Goal: Find specific page/section: Find specific page/section

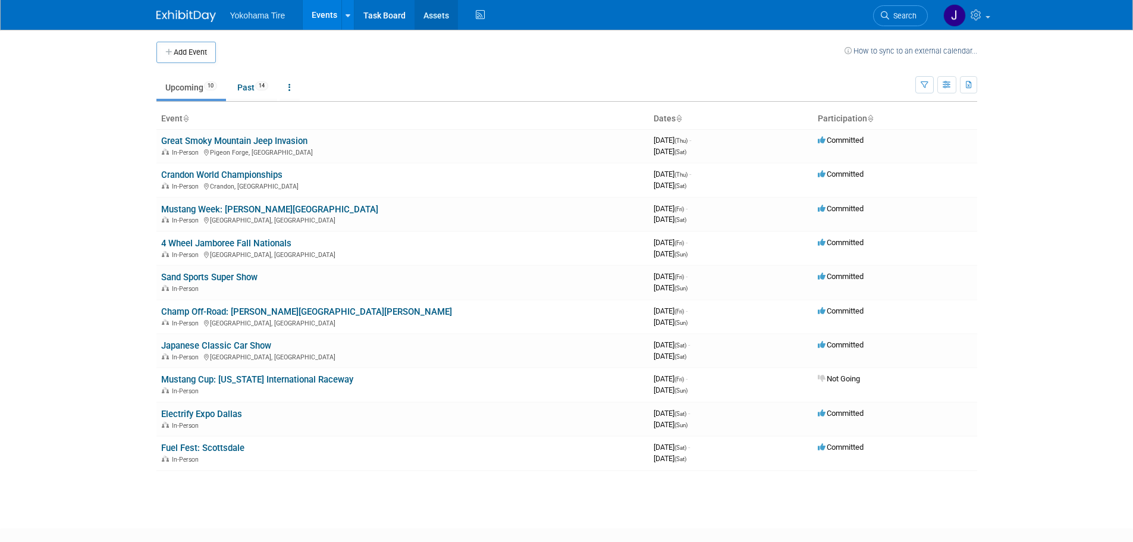
click at [441, 14] on link "Assets" at bounding box center [436, 15] width 43 height 30
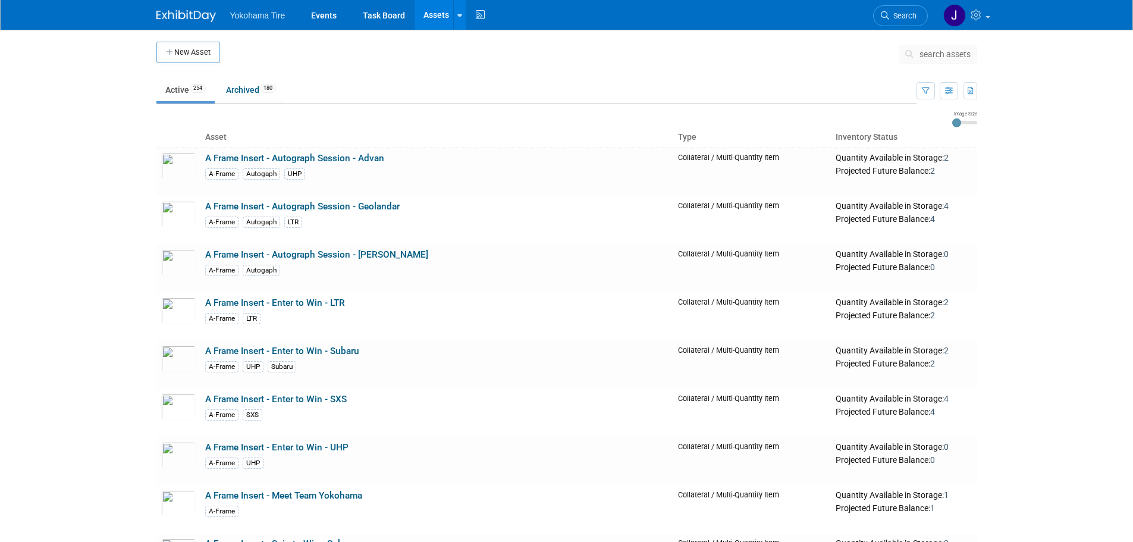
click at [935, 57] on span "search assets" at bounding box center [945, 54] width 51 height 10
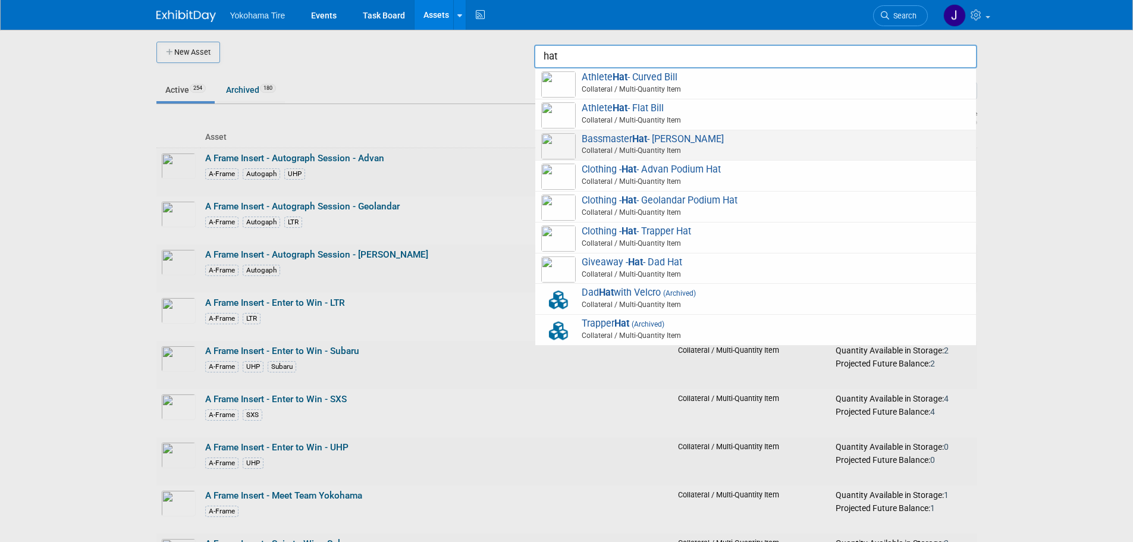
click at [672, 140] on span "Bassmaster Hat - Richardson Collateral / Multi-Quantity Item" at bounding box center [755, 145] width 429 height 24
type input "Bassmaster Hat - Richardson"
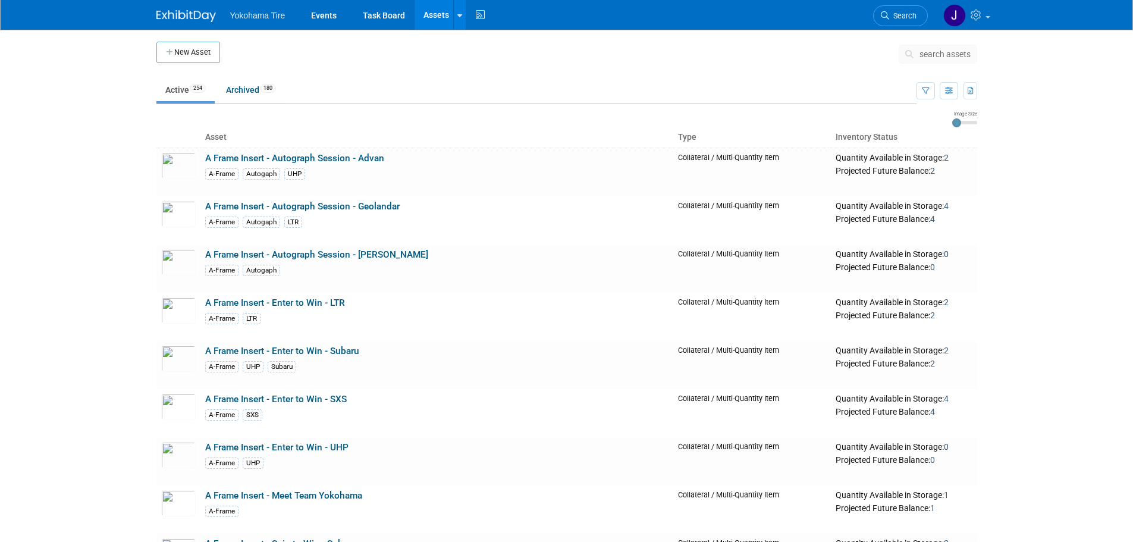
click at [927, 54] on span "search assets" at bounding box center [945, 54] width 51 height 10
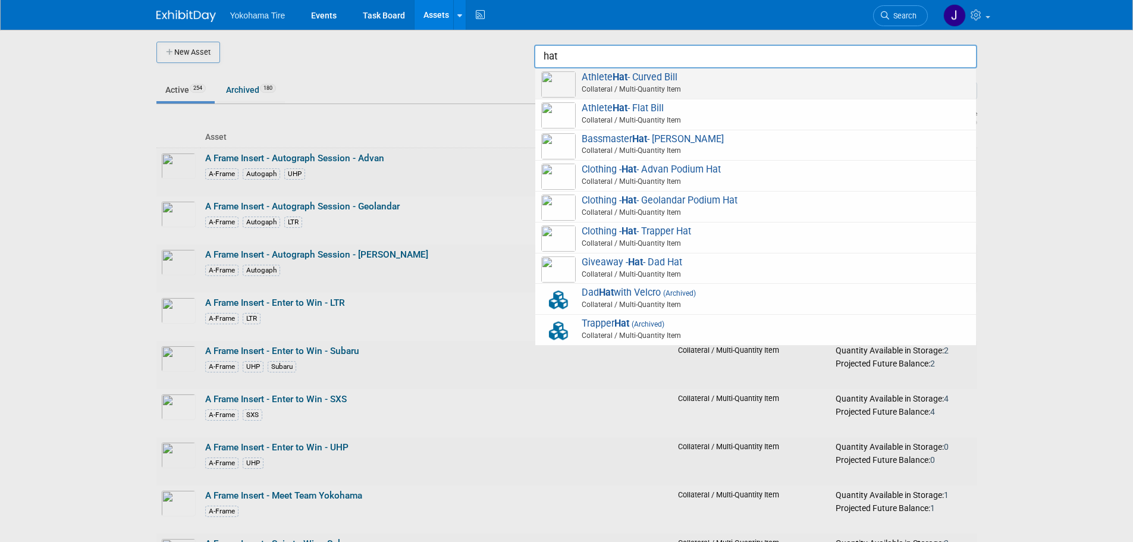
click at [701, 80] on span "Athlete Hat - Curved Bill Collateral / Multi-Quantity Item" at bounding box center [755, 83] width 429 height 24
type input "Athlete Hat - Curved Bill"
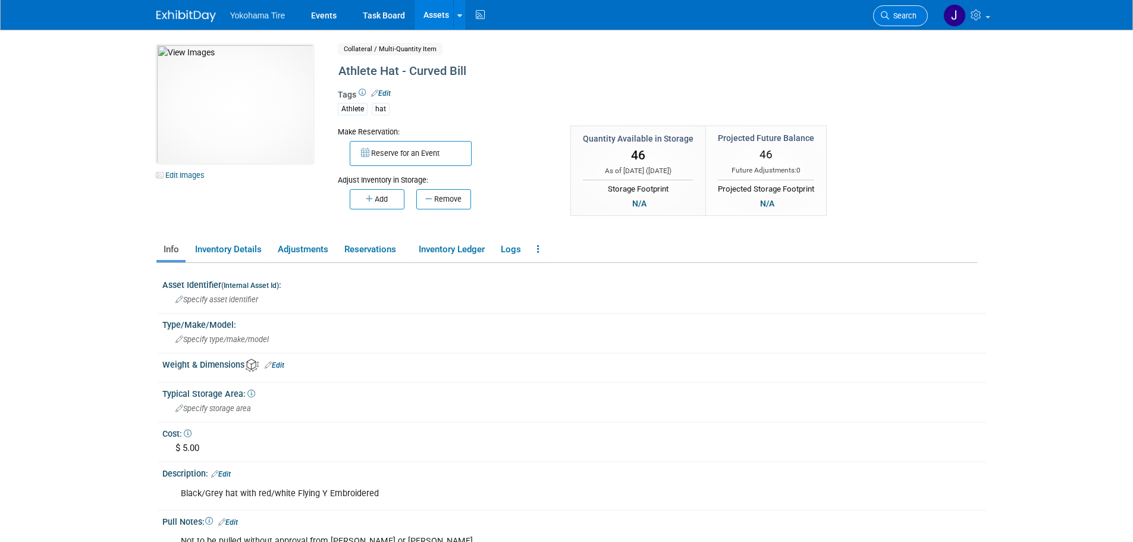
click at [910, 20] on span "Search" at bounding box center [902, 15] width 27 height 9
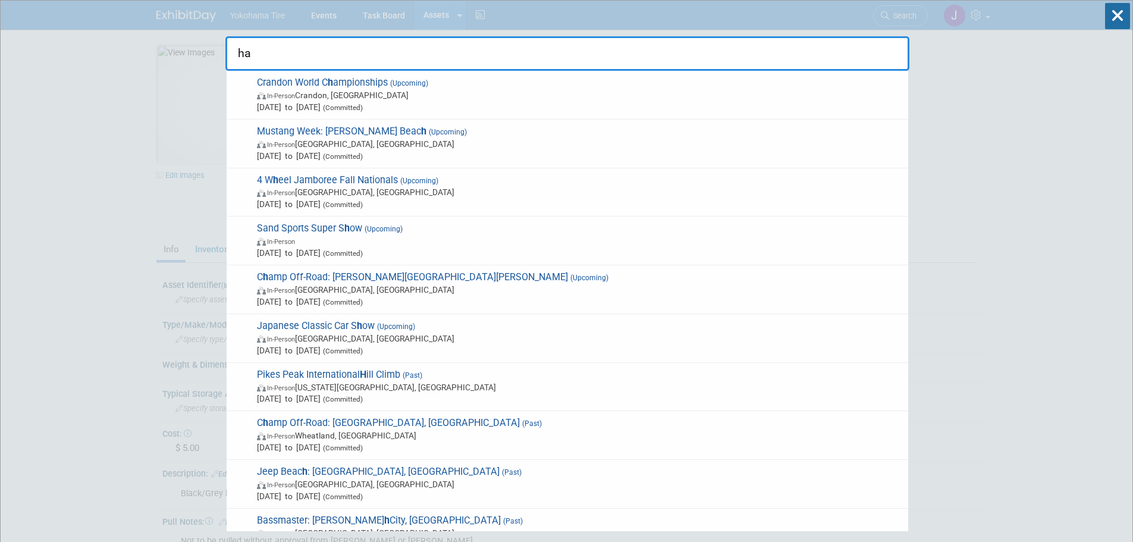
type input "hat"
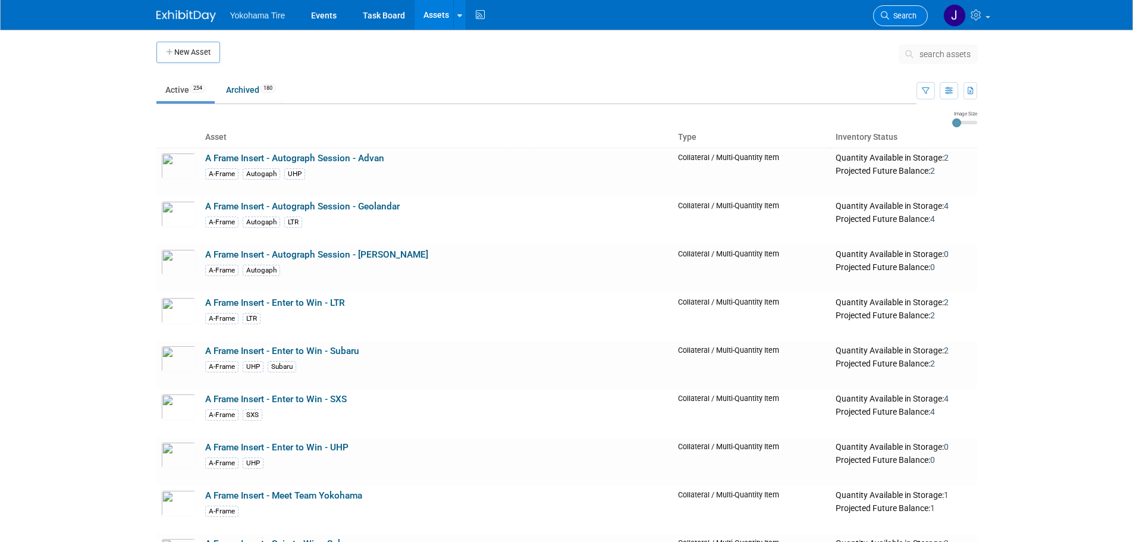
click at [901, 15] on span "Search" at bounding box center [902, 15] width 27 height 9
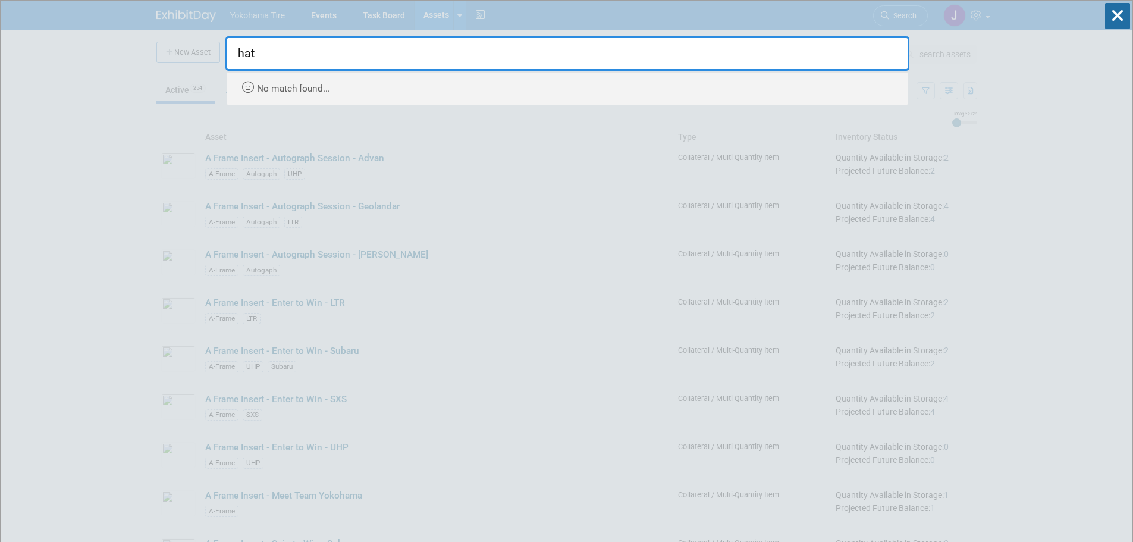
type input "hat"
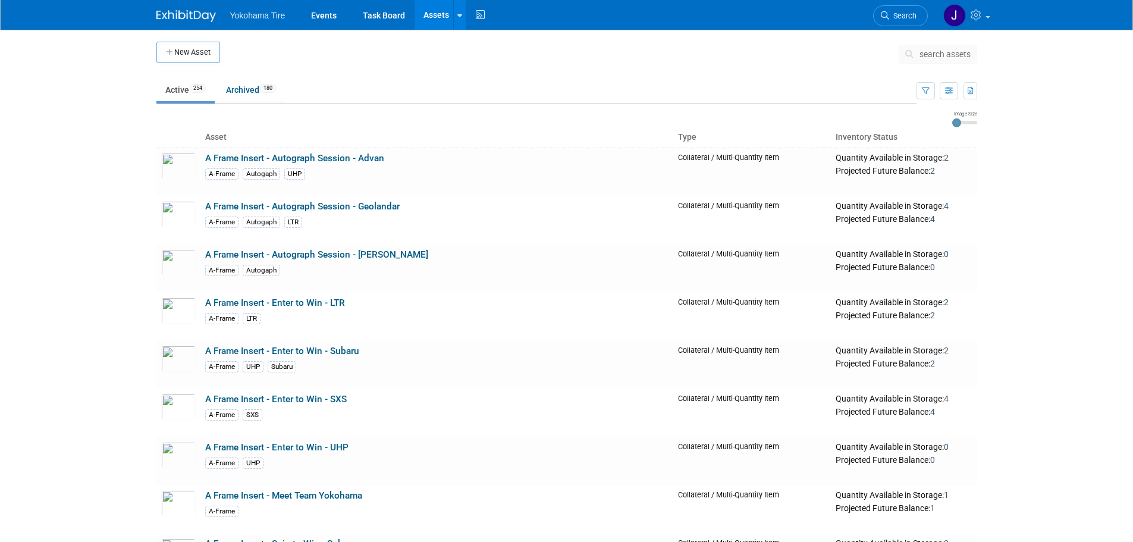
click at [929, 55] on span "search assets" at bounding box center [945, 54] width 51 height 10
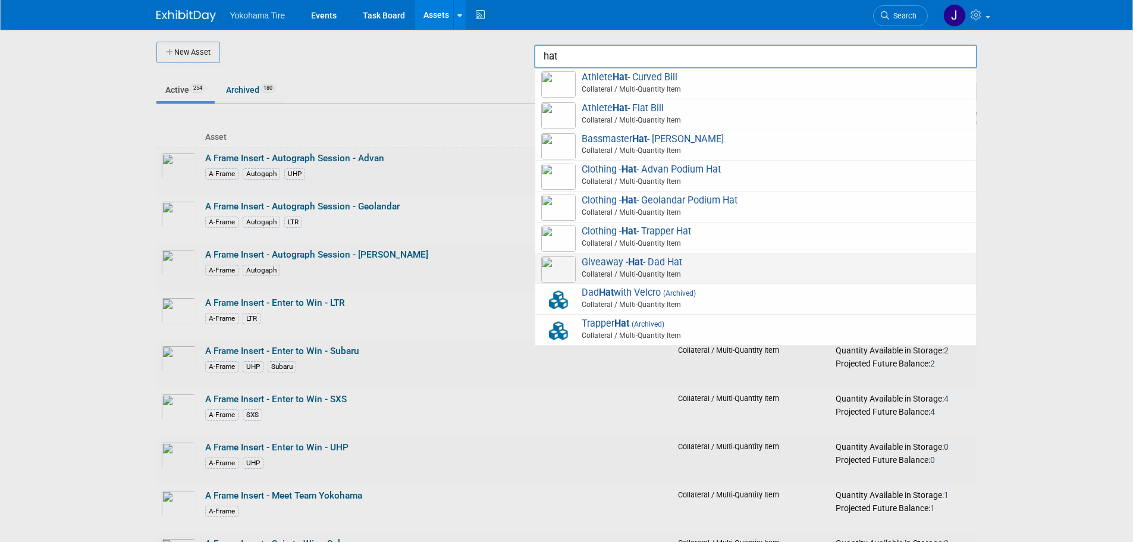
click at [688, 269] on span "Collateral / Multi-Quantity Item" at bounding box center [757, 274] width 425 height 11
type input "Giveaway - Hat - Dad Hat"
